Goal: Answer question/provide support: Share knowledge or assist other users

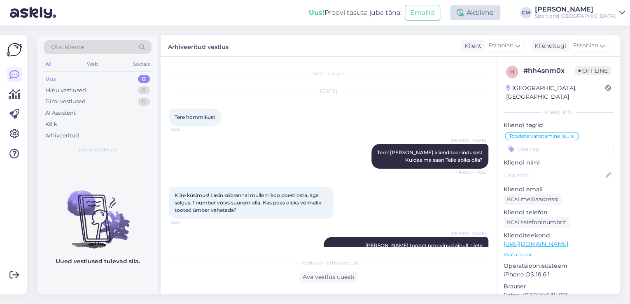
scroll to position [468, 0]
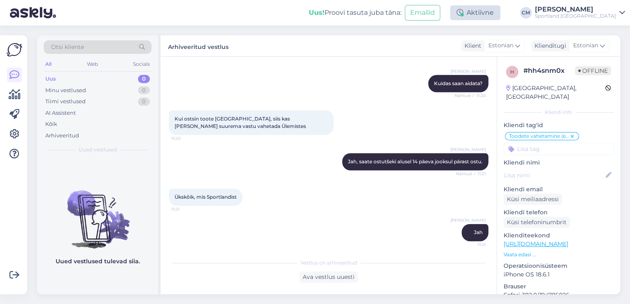
click at [480, 16] on div "Aktiivne" at bounding box center [475, 12] width 50 height 15
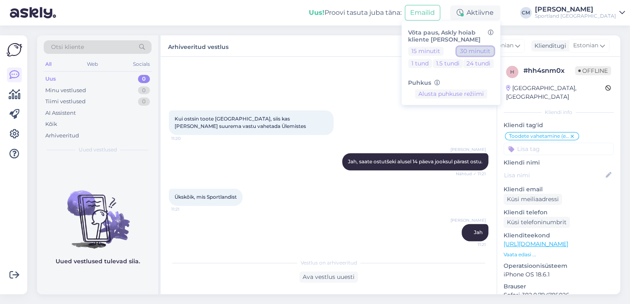
click at [492, 51] on button "30 minutit" at bounding box center [475, 51] width 37 height 9
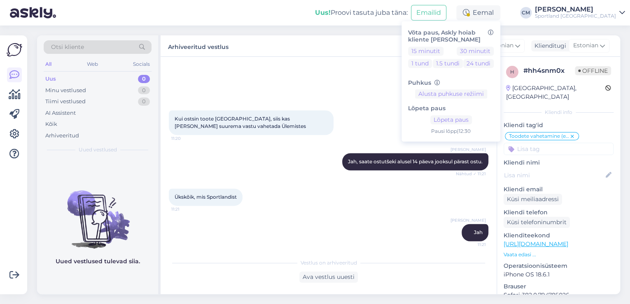
click at [583, 13] on div "Sportland [GEOGRAPHIC_DATA]" at bounding box center [575, 16] width 81 height 7
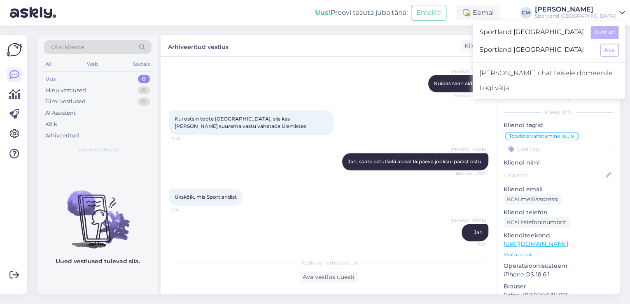
click at [610, 56] on div "Sportland [GEOGRAPHIC_DATA] Ava" at bounding box center [549, 50] width 152 height 18
click at [611, 52] on button "Ava" at bounding box center [610, 50] width 18 height 13
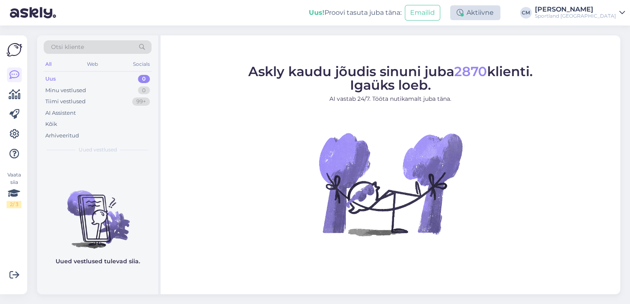
click at [489, 12] on div "Aktiivne" at bounding box center [475, 12] width 50 height 15
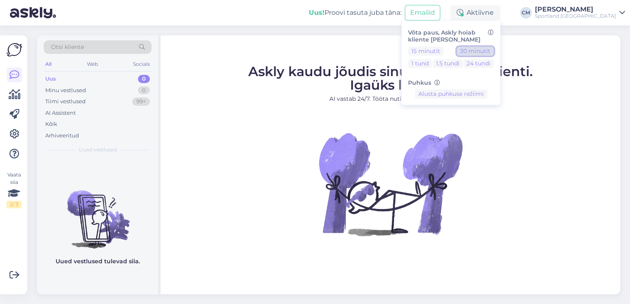
click at [494, 51] on button "30 minutit" at bounding box center [475, 51] width 37 height 9
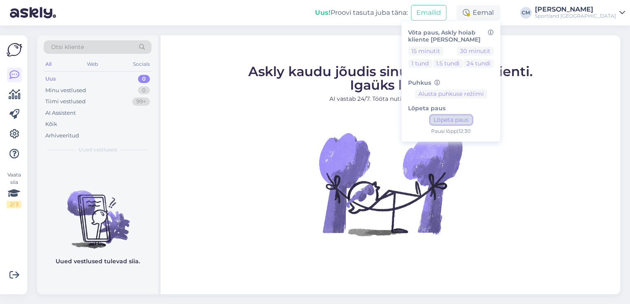
click at [471, 118] on button "Lõpeta paus" at bounding box center [451, 120] width 42 height 9
click at [579, 21] on div "Uus! Proovi tasuta [PERSON_NAME]: Emailid Aktiivne Võta paus, Askly hoiab klien…" at bounding box center [315, 13] width 630 height 26
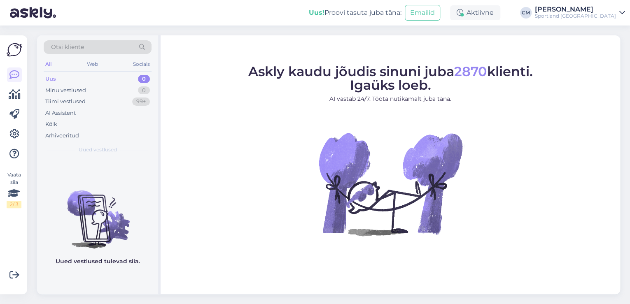
click at [590, 17] on div "Sportland [GEOGRAPHIC_DATA]" at bounding box center [575, 16] width 81 height 7
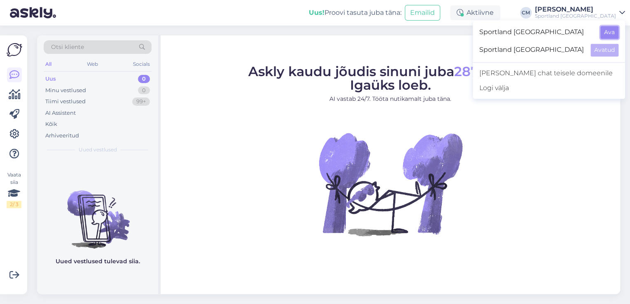
click at [601, 27] on button "Ava" at bounding box center [610, 32] width 18 height 13
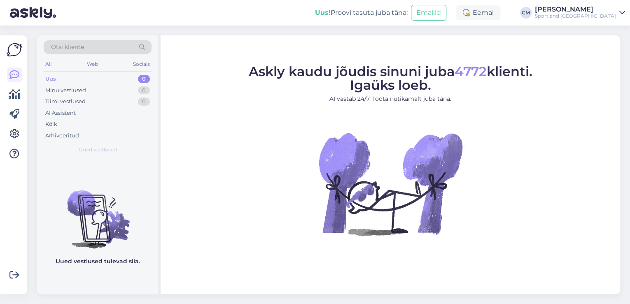
click at [501, 16] on div "Eemal" at bounding box center [478, 12] width 44 height 15
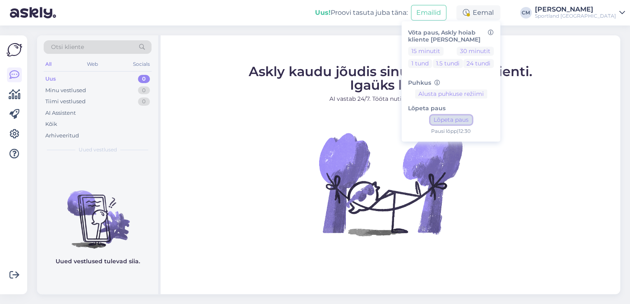
click at [467, 121] on button "Lõpeta paus" at bounding box center [451, 120] width 42 height 9
click at [78, 125] on div "Kõik" at bounding box center [98, 125] width 108 height 12
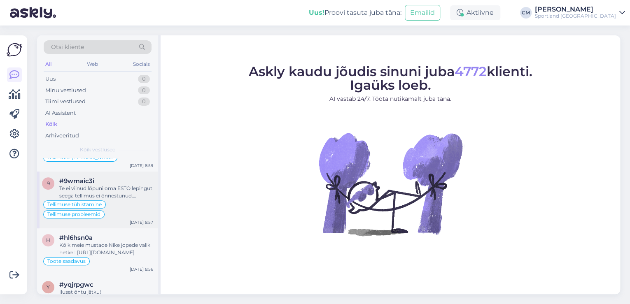
scroll to position [165, 0]
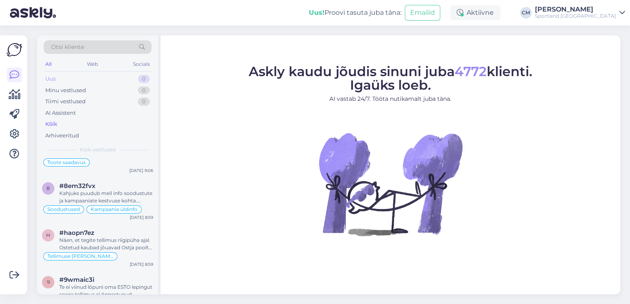
click at [79, 81] on div "Uus 0" at bounding box center [98, 79] width 108 height 12
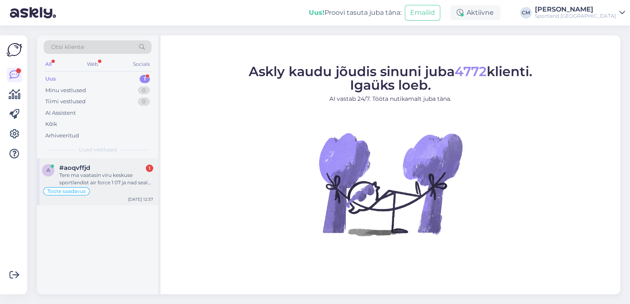
click at [94, 175] on div "Tere ma vaatasin viru keskuse sportlandist air force 1 07 ja nad seal olid aga …" at bounding box center [106, 179] width 94 height 15
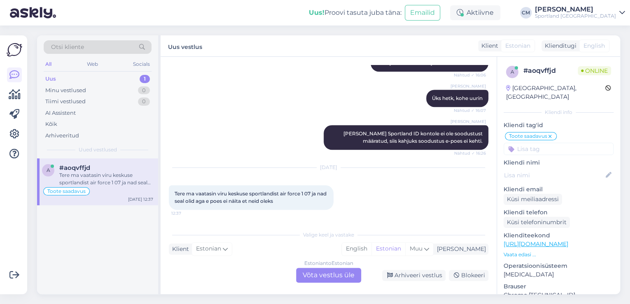
click at [324, 271] on div "Estonian to Estonian Võta vestlus üle" at bounding box center [328, 275] width 65 height 15
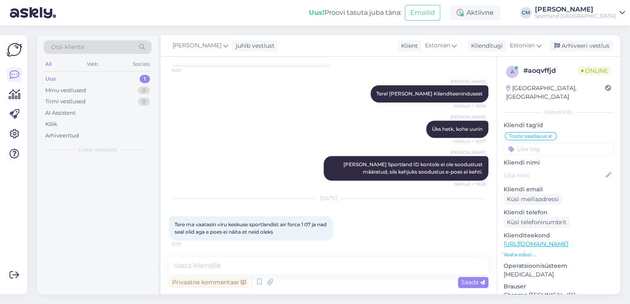
scroll to position [295, 0]
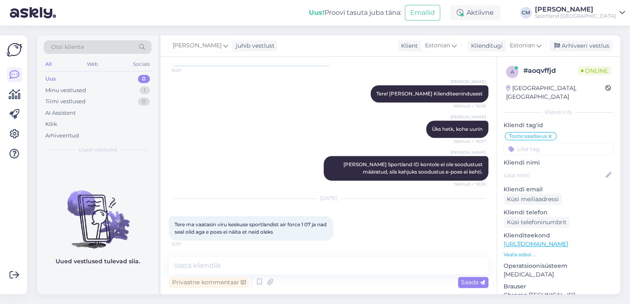
click at [253, 284] on div "Privaatne kommentaar Saada" at bounding box center [329, 283] width 320 height 16
click at [256, 281] on icon at bounding box center [260, 282] width 10 height 12
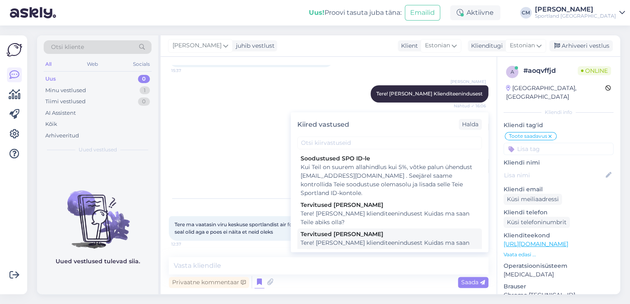
click at [389, 233] on div "Tervitused [PERSON_NAME]" at bounding box center [390, 234] width 178 height 9
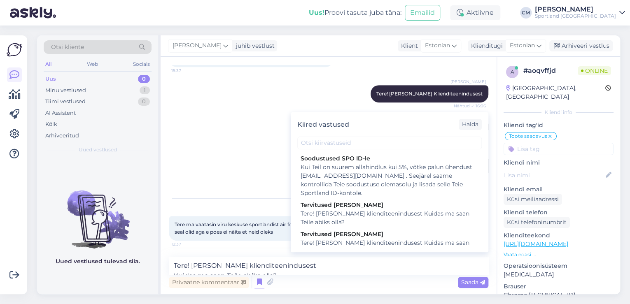
scroll to position [305, 0]
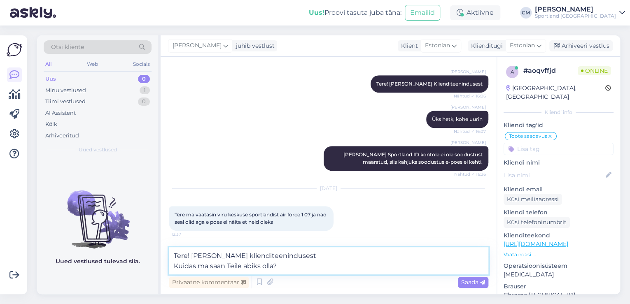
drag, startPoint x: 338, startPoint y: 264, endPoint x: 157, endPoint y: 271, distance: 181.4
click at [157, 271] on div "Otsi kliente All Web Socials Uus 0 Minu vestlused 1 Tiimi vestlused 0 AI Assist…" at bounding box center [328, 164] width 583 height 259
type textarea "Tere! [PERSON_NAME] klienditeenindusest"
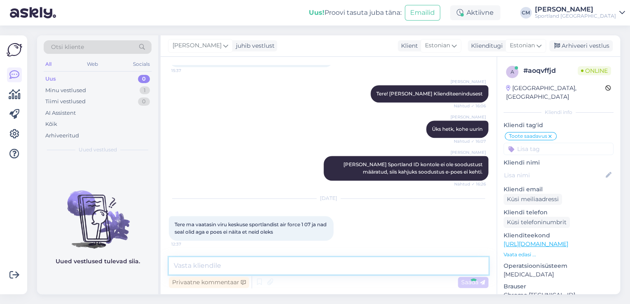
scroll to position [330, 0]
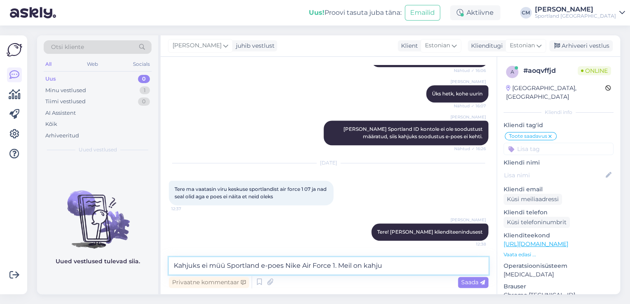
type textarea "Kahjuks ei müü Sportland e-poes Nike Air Force 1. Meil on kahju!"
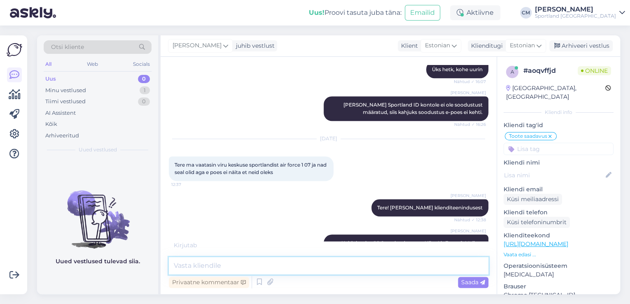
scroll to position [409, 0]
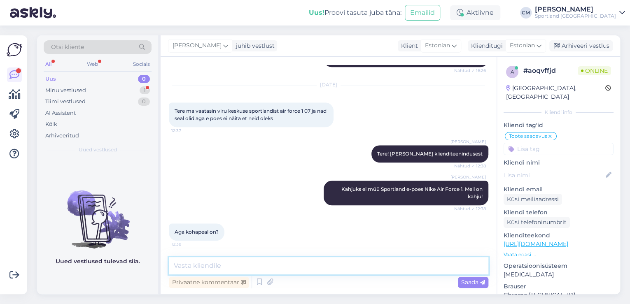
click at [324, 262] on textarea at bounding box center [329, 265] width 320 height 17
type textarea "Kauplustes peaks valikut olema jah."
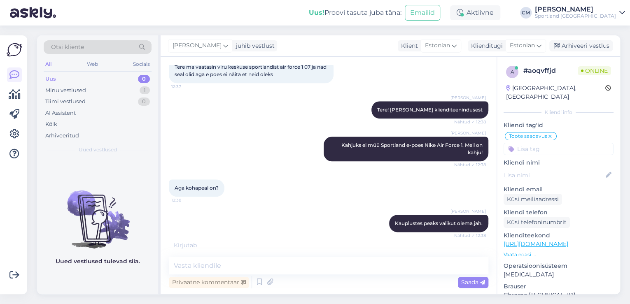
scroll to position [480, 0]
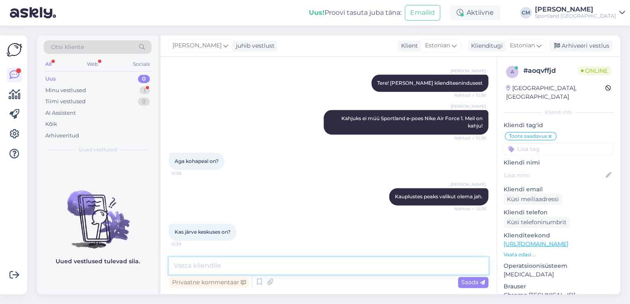
click at [392, 260] on textarea at bounding box center [329, 265] width 320 height 17
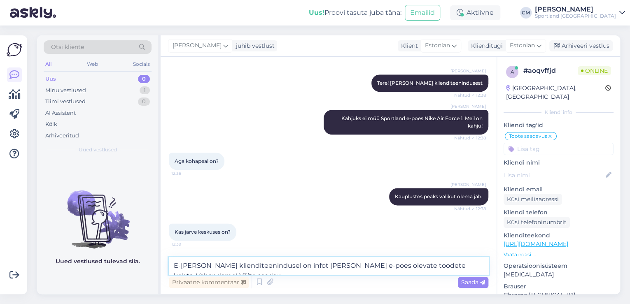
scroll to position [489, 0]
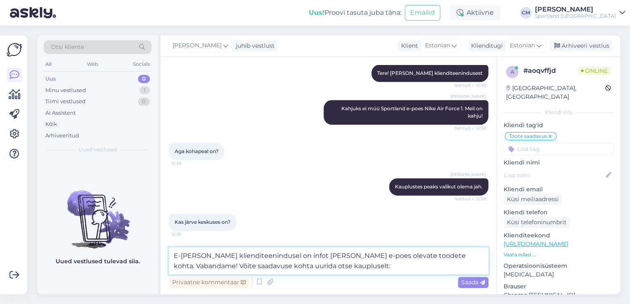
paste textarea "[URL][DOMAIN_NAME]"
type textarea "E-[PERSON_NAME] klienditeenindusel on infot [PERSON_NAME] e-poes olevate toodet…"
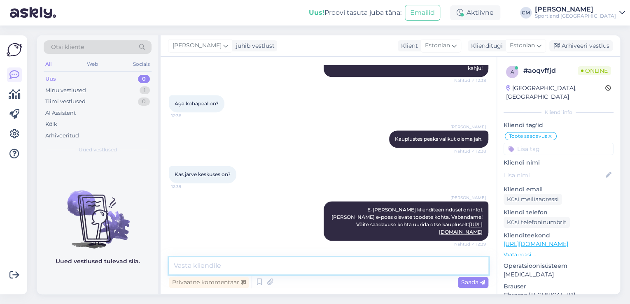
scroll to position [537, 0]
click at [414, 272] on textarea at bounding box center [329, 265] width 320 height 17
type textarea "Kas saan veel kuidagi aidata?"
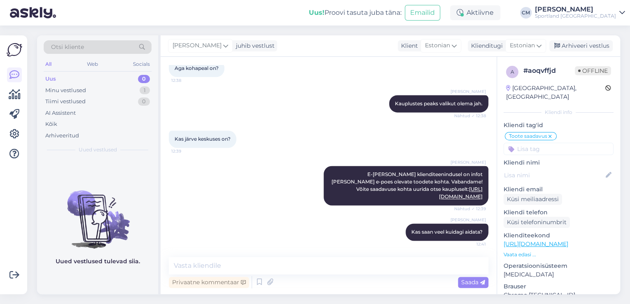
click at [573, 40] on div "[PERSON_NAME] juhib vestlust Klient [DEMOGRAPHIC_DATA] Klienditugi [DEMOGRAPHIC…" at bounding box center [391, 45] width 460 height 21
click at [566, 51] on div "Arhiveeri vestlus" at bounding box center [581, 45] width 63 height 11
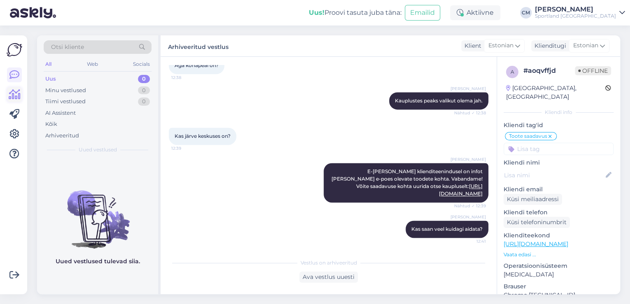
click at [17, 98] on icon at bounding box center [15, 95] width 12 height 10
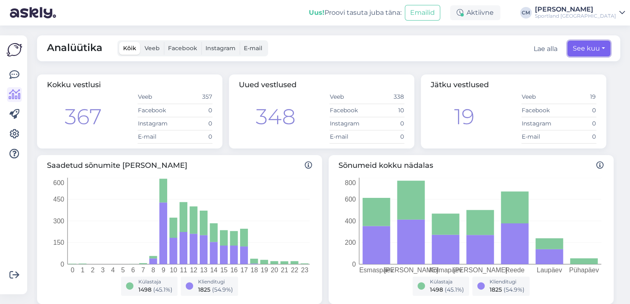
click at [585, 52] on button "See kuu" at bounding box center [589, 49] width 43 height 16
select select "7"
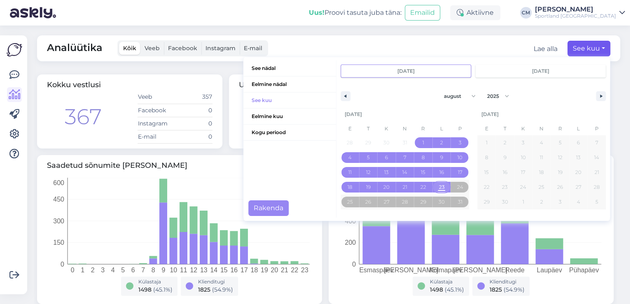
click at [443, 184] on span "23" at bounding box center [442, 187] width 19 height 11
type input "[DATE]"
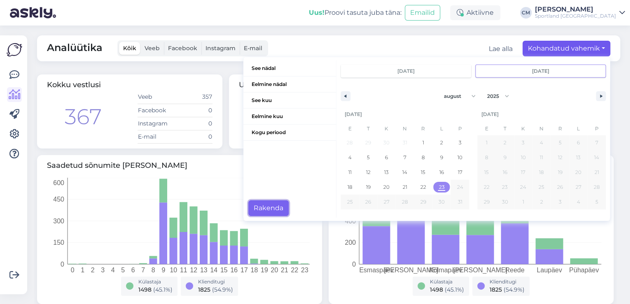
click at [259, 204] on button "Rakenda" at bounding box center [268, 209] width 40 height 16
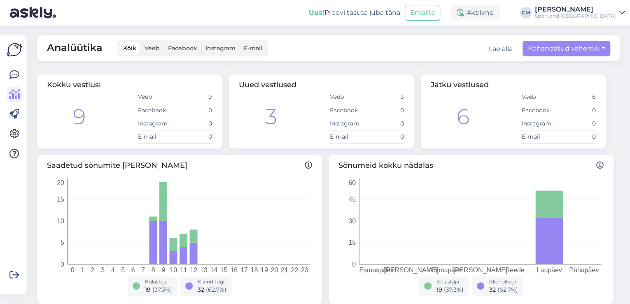
click at [550, 59] on div "Analüütika Kõik Veeb Facebook Instagram E-mail Lae alla Kohandatud vahemik See …" at bounding box center [328, 48] width 583 height 26
click at [552, 57] on div "Analüütika Kõik Veeb Facebook Instagram E-mail Lae alla Kohandatud vahemik See …" at bounding box center [328, 48] width 583 height 26
click at [558, 51] on button "Kohandatud vahemik" at bounding box center [567, 49] width 88 height 16
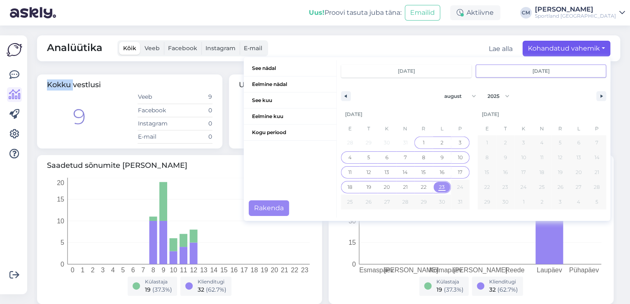
click at [416, 145] on span "1" at bounding box center [423, 143] width 19 height 11
type input "[DATE]"
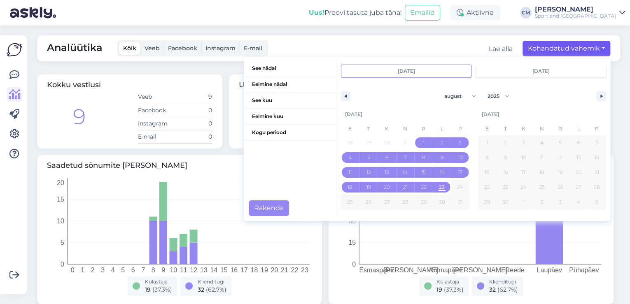
click at [245, 218] on div "See nädal Eelmine nädal See kuu Eelmine kuu Kogu periood [DATE] [DATE] jaanuar …" at bounding box center [427, 139] width 367 height 164
click at [252, 210] on button "Rakenda" at bounding box center [269, 209] width 40 height 16
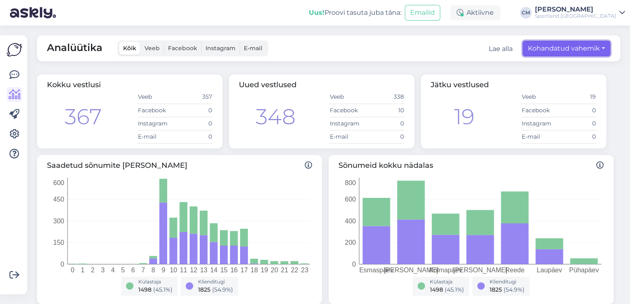
click at [570, 52] on button "Kohandatud vahemik" at bounding box center [567, 49] width 88 height 16
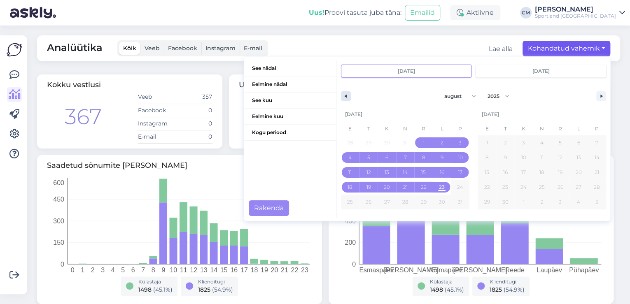
click at [342, 96] on button "button" at bounding box center [346, 96] width 10 height 10
select select "6"
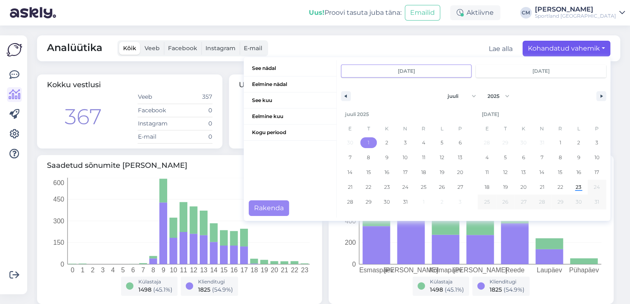
click at [360, 142] on span "1" at bounding box center [369, 143] width 19 height 11
type input "juuli 1 2025"
click at [403, 203] on span "31" at bounding box center [405, 202] width 5 height 15
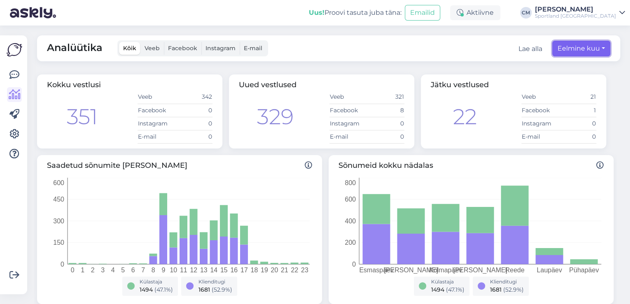
click at [561, 43] on button "Eelmine kuu" at bounding box center [581, 49] width 58 height 16
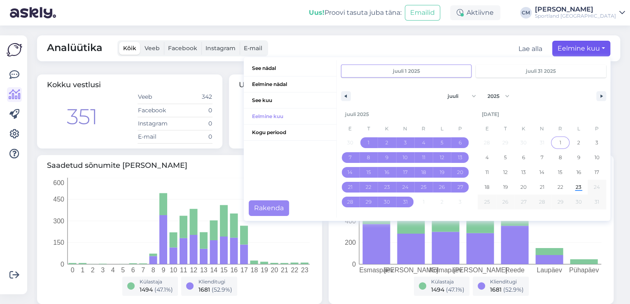
click at [560, 145] on span "1" at bounding box center [560, 143] width 19 height 11
type input "[DATE]"
select select "7"
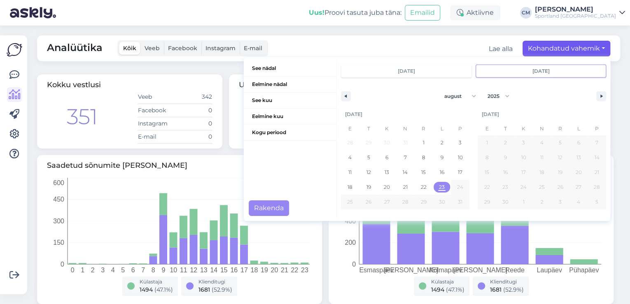
click at [443, 192] on span "23" at bounding box center [442, 187] width 19 height 11
type input "[DATE]"
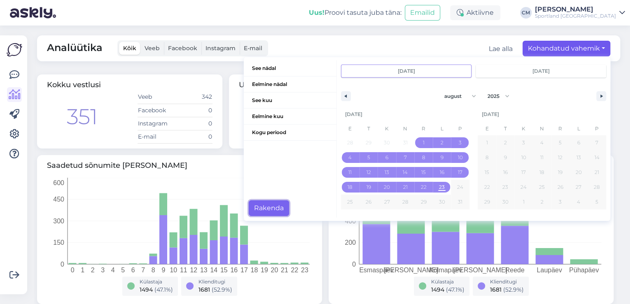
click at [274, 209] on button "Rakenda" at bounding box center [269, 209] width 40 height 16
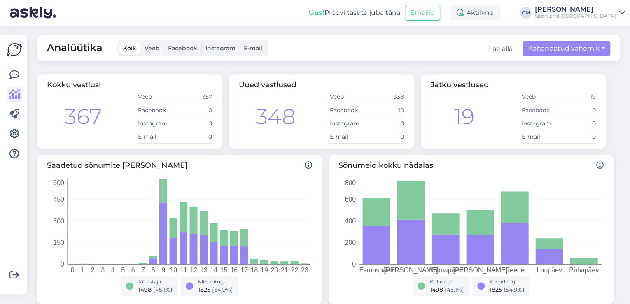
scroll to position [165, 0]
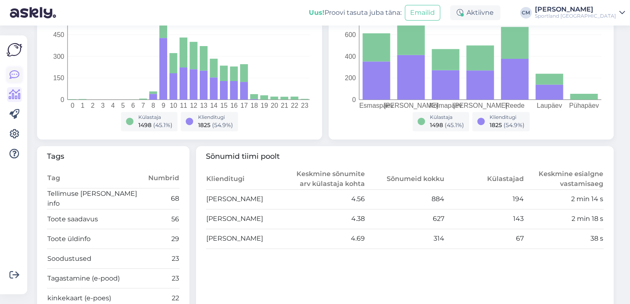
click at [13, 77] on icon at bounding box center [14, 75] width 10 height 10
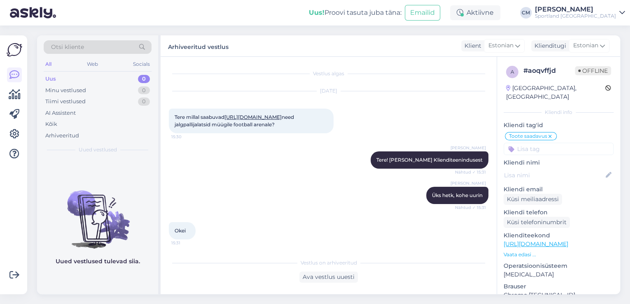
scroll to position [420, 0]
